Goal: Transaction & Acquisition: Purchase product/service

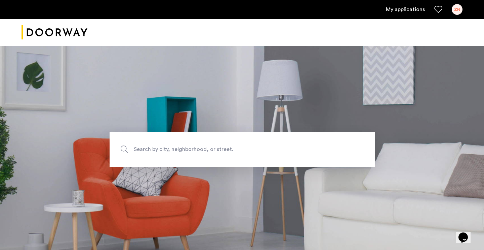
click at [456, 11] on div "ZN" at bounding box center [457, 9] width 11 height 11
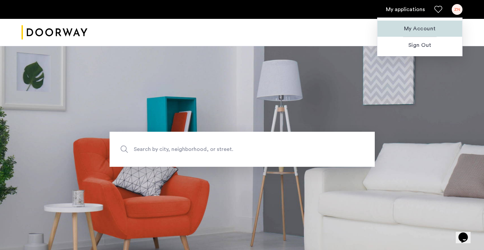
click at [425, 27] on span "My Account" at bounding box center [420, 29] width 74 height 8
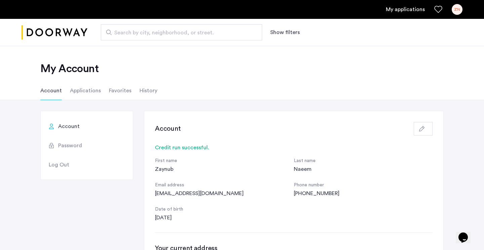
click at [78, 92] on li "Applications" at bounding box center [85, 90] width 31 height 19
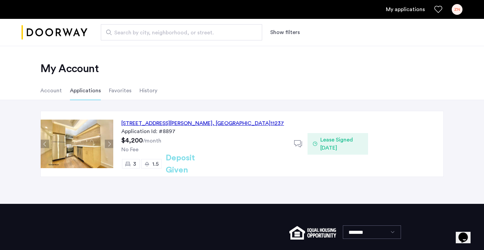
click at [168, 122] on div "[STREET_ADDRESS][PERSON_NAME]" at bounding box center [202, 123] width 163 height 8
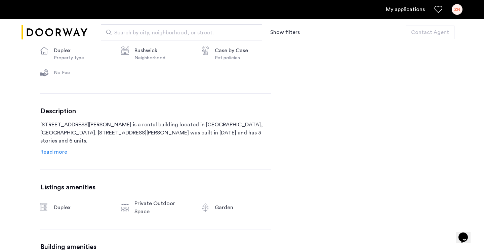
scroll to position [290, 0]
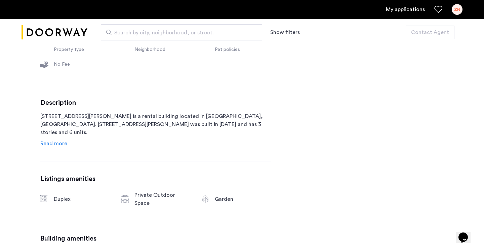
click at [55, 145] on span "Read more" at bounding box center [53, 143] width 27 height 5
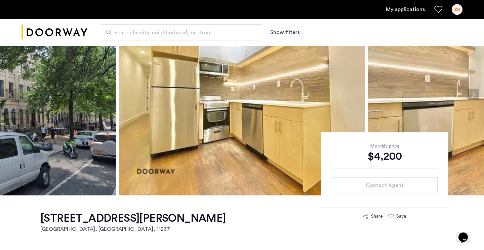
scroll to position [53, 0]
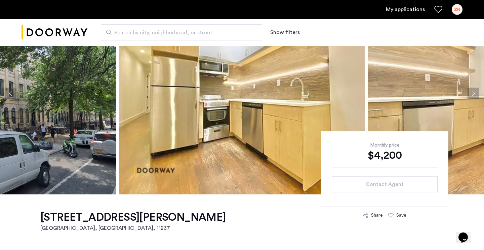
click at [366, 183] on div "Contact Agent" at bounding box center [384, 184] width 95 height 8
click at [366, 184] on div "Contact Agent" at bounding box center [384, 184] width 95 height 8
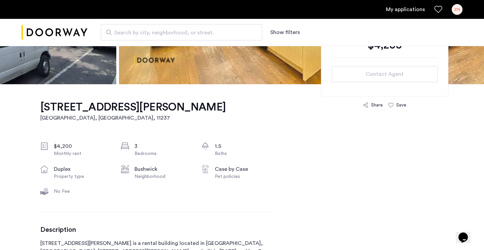
scroll to position [171, 0]
